Goal: Transaction & Acquisition: Obtain resource

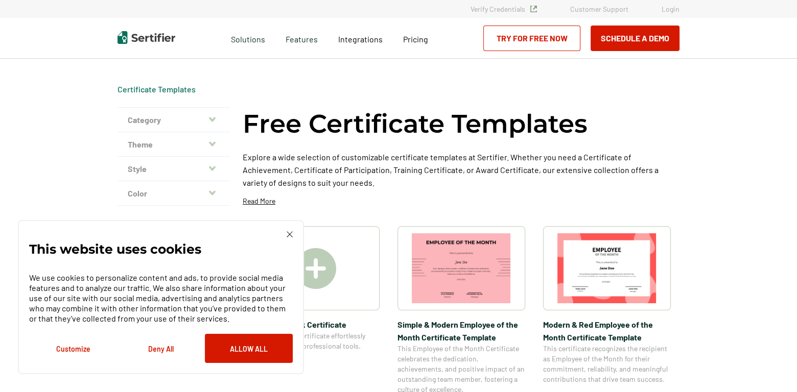
click at [153, 349] on button "Deny All" at bounding box center [161, 348] width 88 height 29
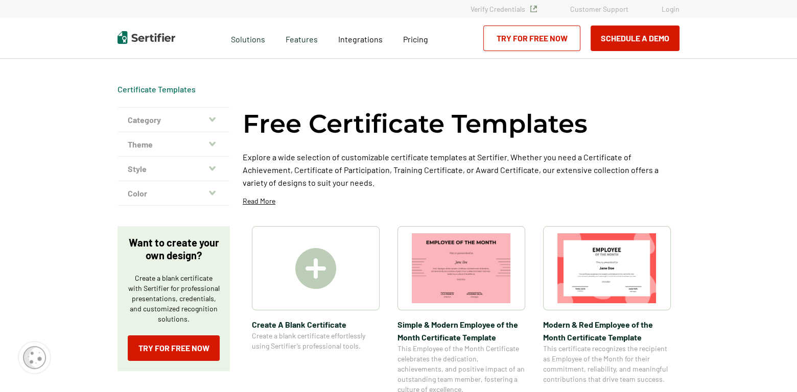
click at [214, 144] on icon "button" at bounding box center [212, 144] width 7 height 5
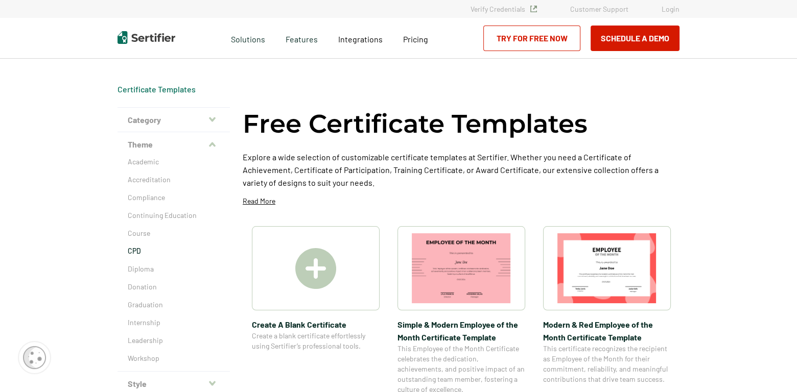
scroll to position [20, 0]
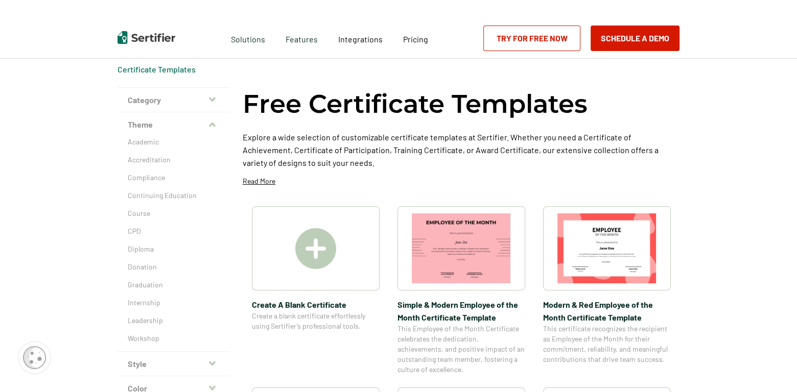
click at [214, 99] on icon "button" at bounding box center [212, 100] width 7 height 8
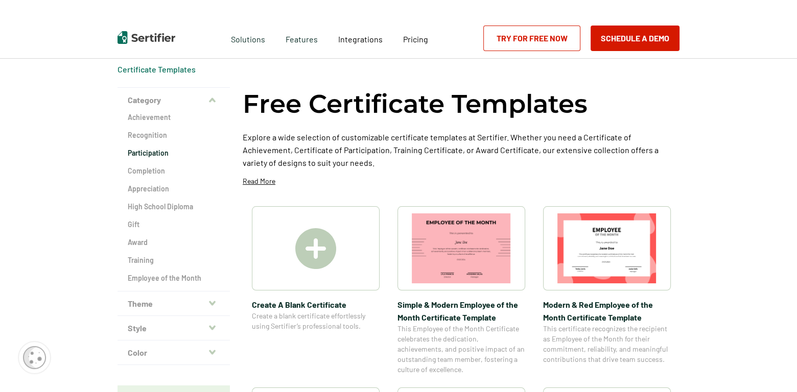
click at [160, 152] on h2 "Participation" at bounding box center [174, 153] width 92 height 10
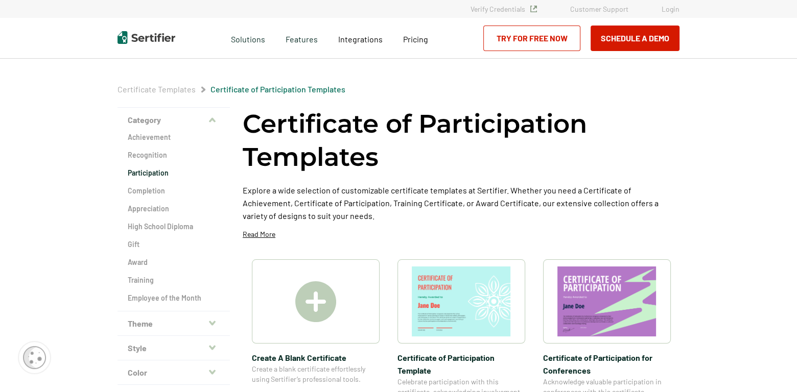
click at [213, 322] on icon "button" at bounding box center [212, 323] width 7 height 5
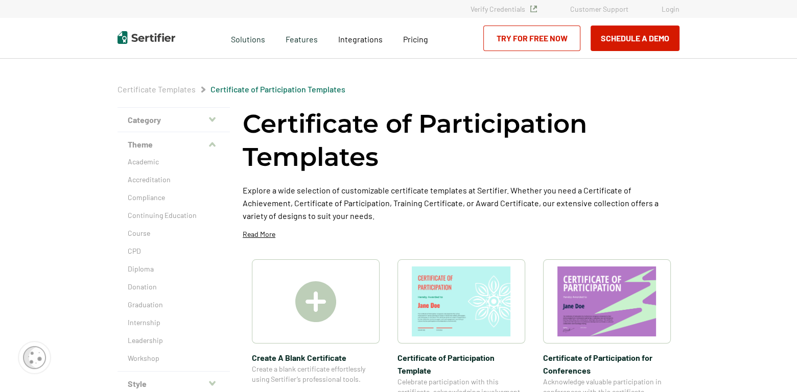
click at [212, 384] on icon "button" at bounding box center [212, 384] width 7 height 8
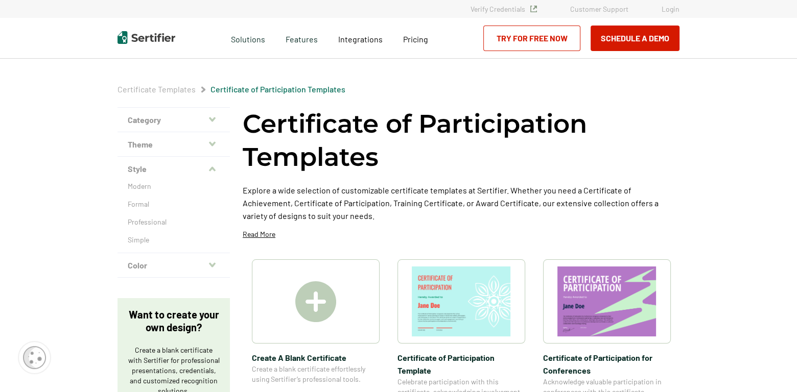
click at [214, 263] on icon "button" at bounding box center [212, 265] width 7 height 8
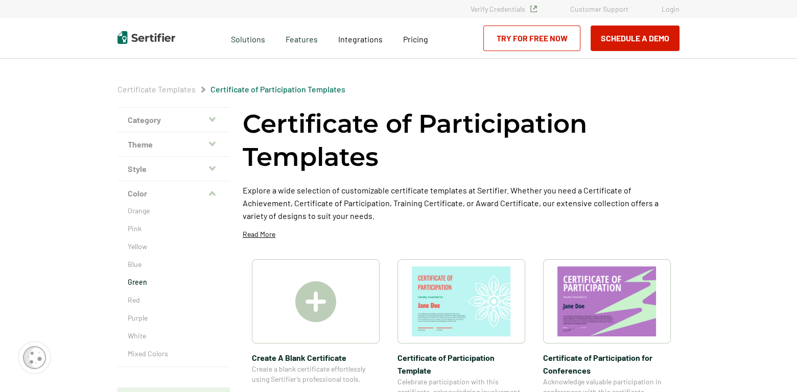
click at [135, 282] on p "Green" at bounding box center [174, 282] width 92 height 10
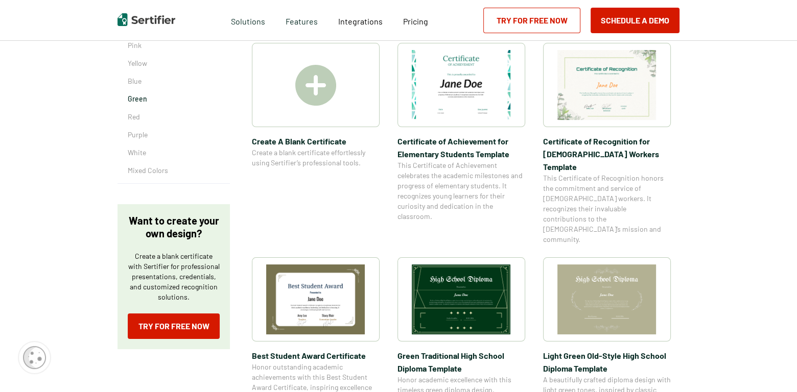
scroll to position [179, 0]
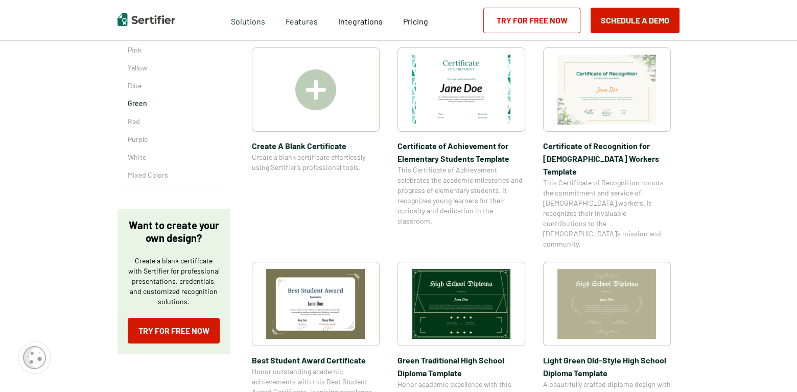
click at [616, 99] on img at bounding box center [606, 90] width 99 height 70
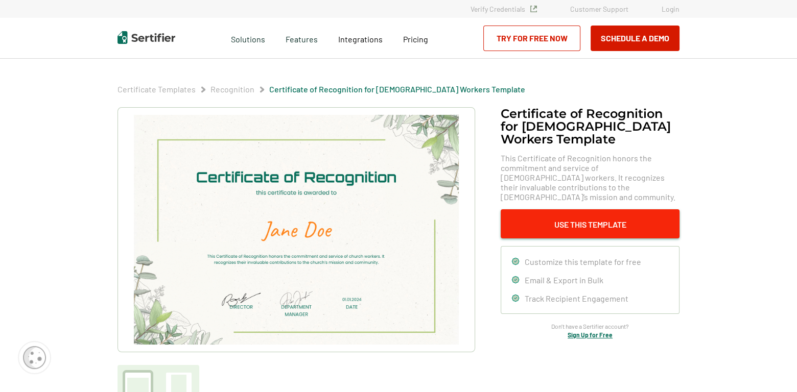
click at [585, 215] on button "Use This Template" at bounding box center [590, 224] width 179 height 29
click at [532, 35] on link "Try for Free Now" at bounding box center [531, 39] width 97 height 26
